Goal: Information Seeking & Learning: Check status

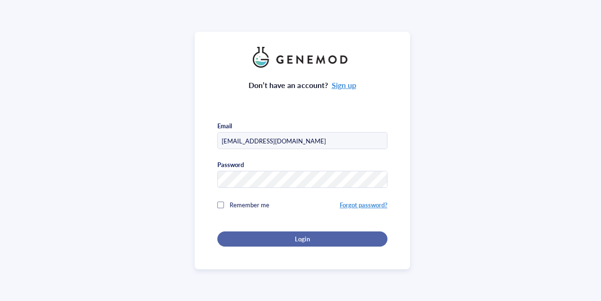
click at [331, 240] on div "Login" at bounding box center [303, 238] width 140 height 9
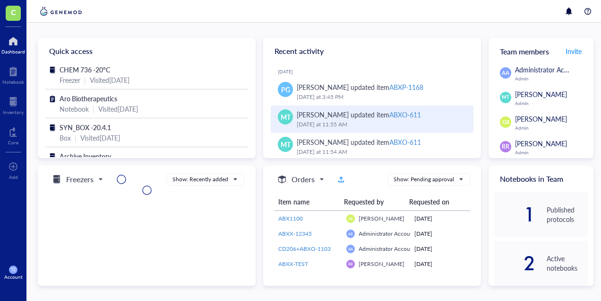
click at [407, 112] on div "ABXO-611" at bounding box center [405, 114] width 32 height 9
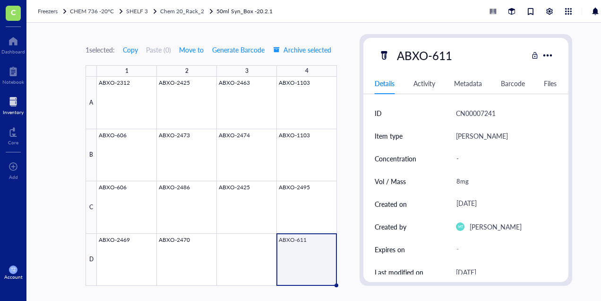
click at [301, 242] on div at bounding box center [217, 181] width 240 height 209
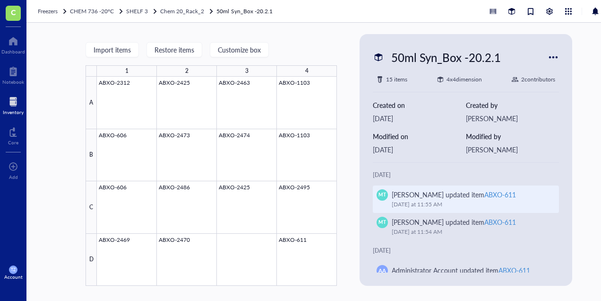
click at [487, 195] on div "ABXO-611" at bounding box center [500, 194] width 32 height 9
